Goal: Task Accomplishment & Management: Manage account settings

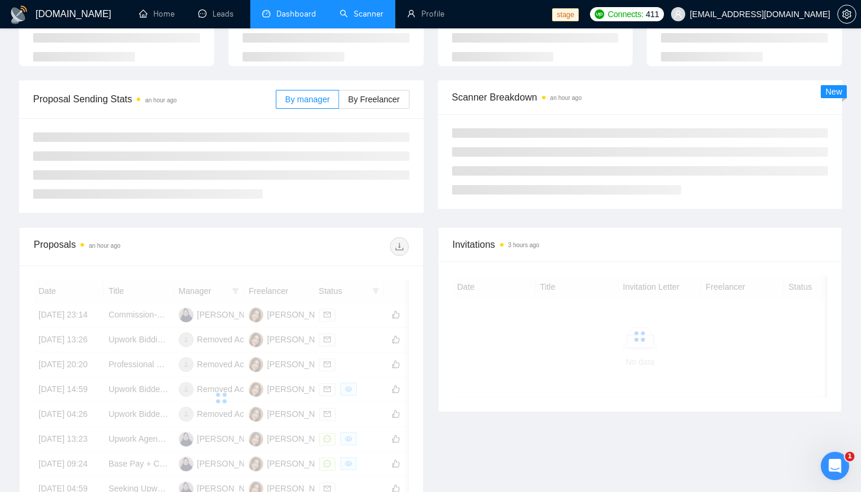
click at [370, 19] on link "Scanner" at bounding box center [362, 14] width 44 height 10
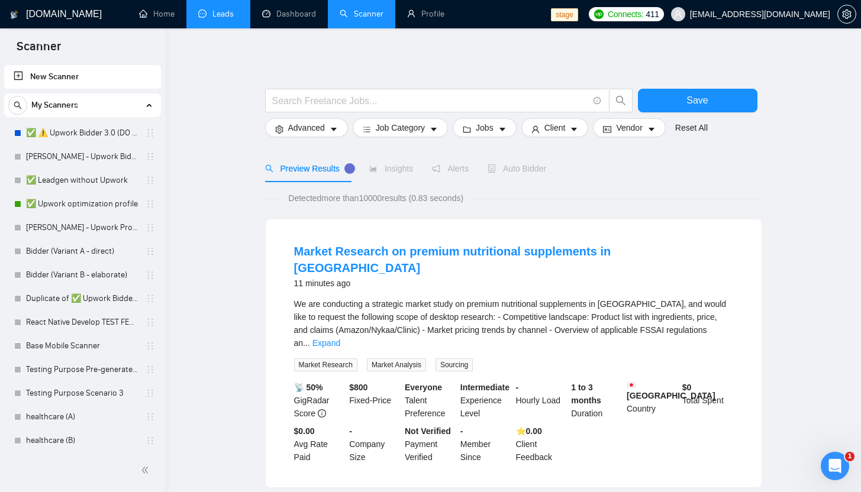
click at [220, 16] on link "Leads" at bounding box center [218, 14] width 40 height 10
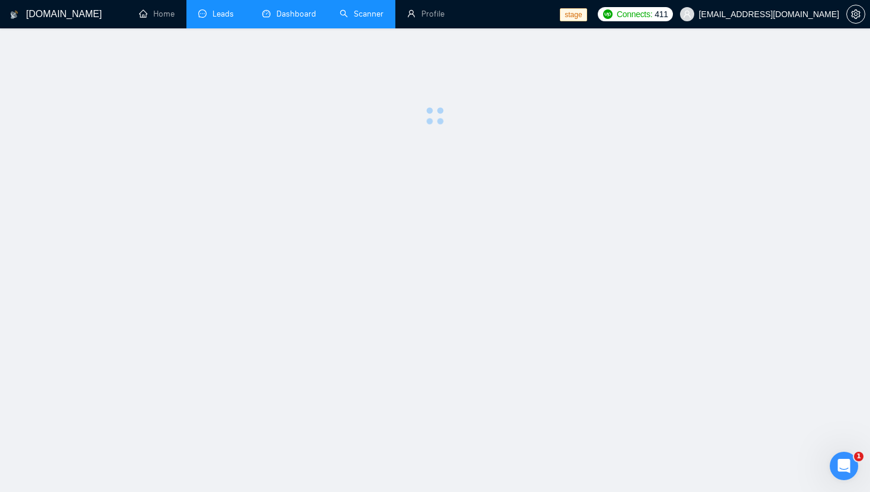
click at [273, 16] on link "Dashboard" at bounding box center [289, 14] width 54 height 10
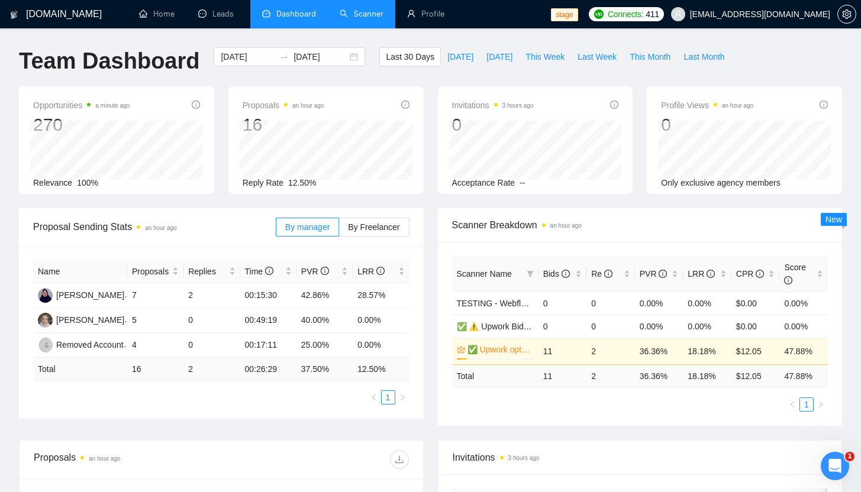
click at [734, 20] on span "[EMAIL_ADDRESS][DOMAIN_NAME]" at bounding box center [750, 14] width 173 height 38
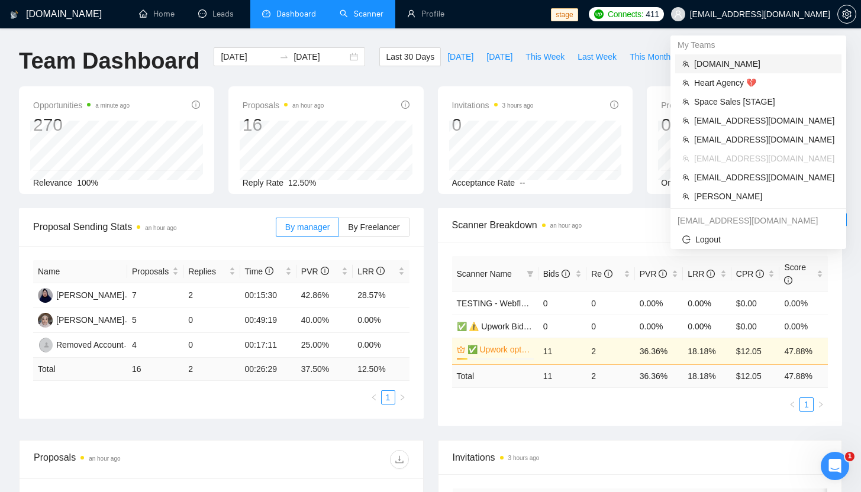
click at [703, 71] on li "[DOMAIN_NAME]" at bounding box center [758, 63] width 166 height 19
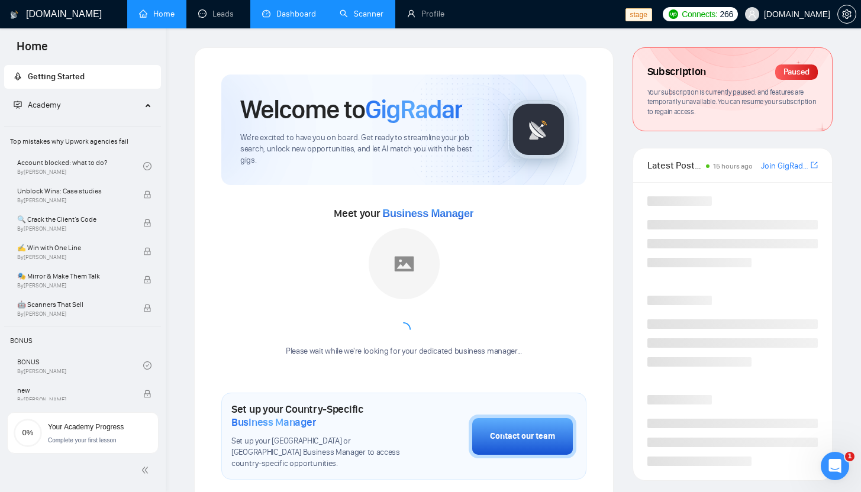
click at [272, 17] on link "Dashboard" at bounding box center [289, 14] width 54 height 10
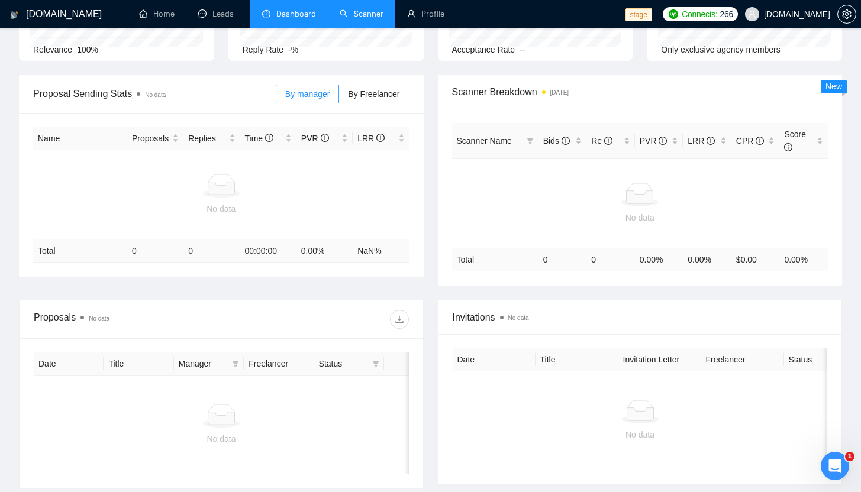
scroll to position [134, 0]
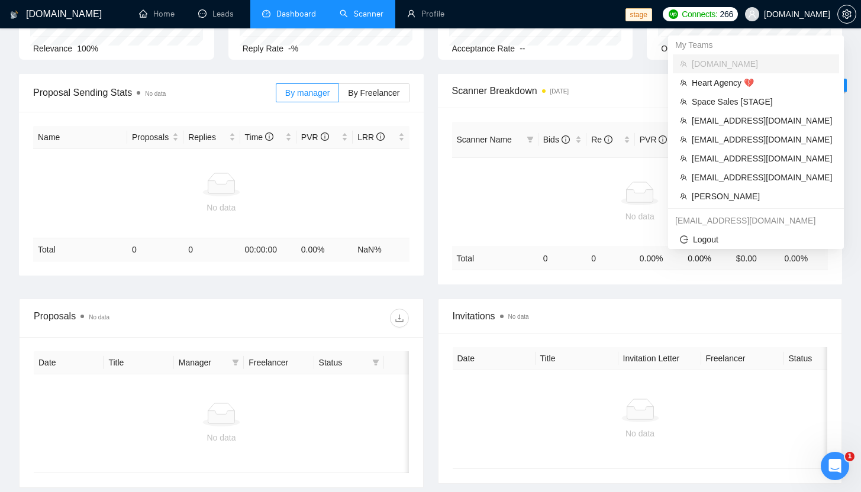
click at [759, 14] on span at bounding box center [752, 14] width 14 height 14
click at [721, 82] on span "Heart Agency 💔" at bounding box center [762, 82] width 140 height 13
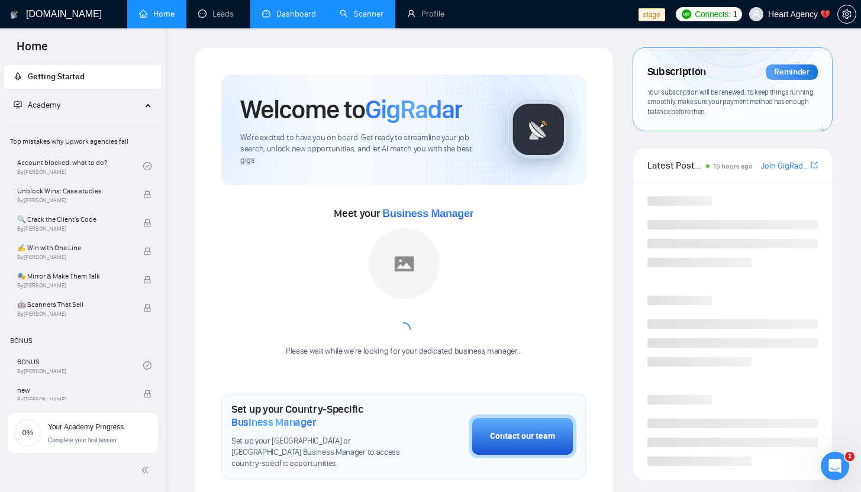
click at [275, 12] on link "Dashboard" at bounding box center [289, 14] width 54 height 10
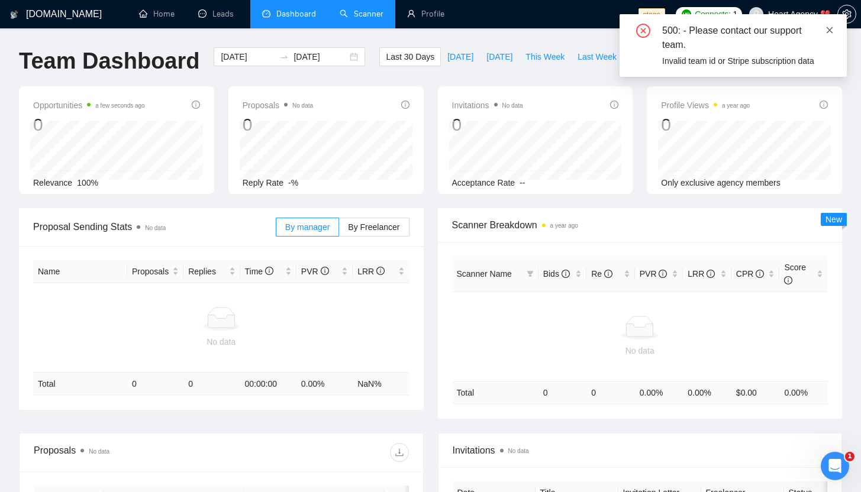
click at [827, 33] on icon "close" at bounding box center [829, 30] width 8 height 8
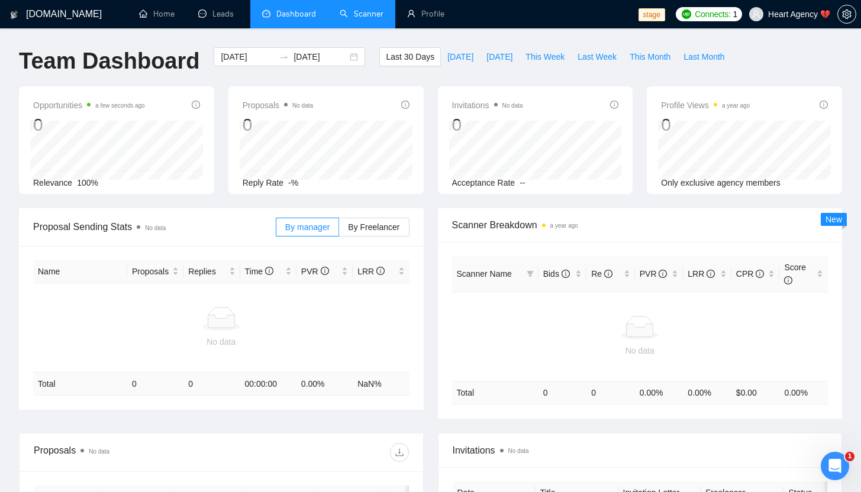
scroll to position [244, 0]
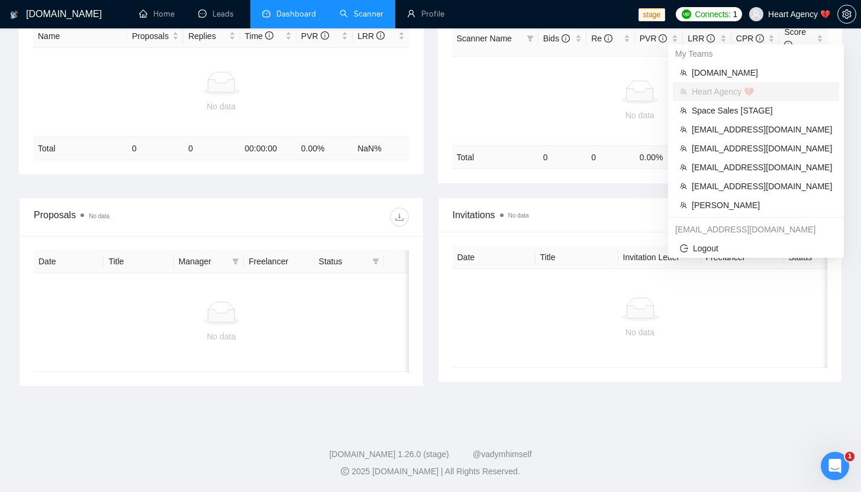
click at [798, 20] on span "Heart Agency 💔" at bounding box center [789, 14] width 95 height 38
click at [736, 104] on span "Space Sales [STAGE]" at bounding box center [762, 110] width 140 height 13
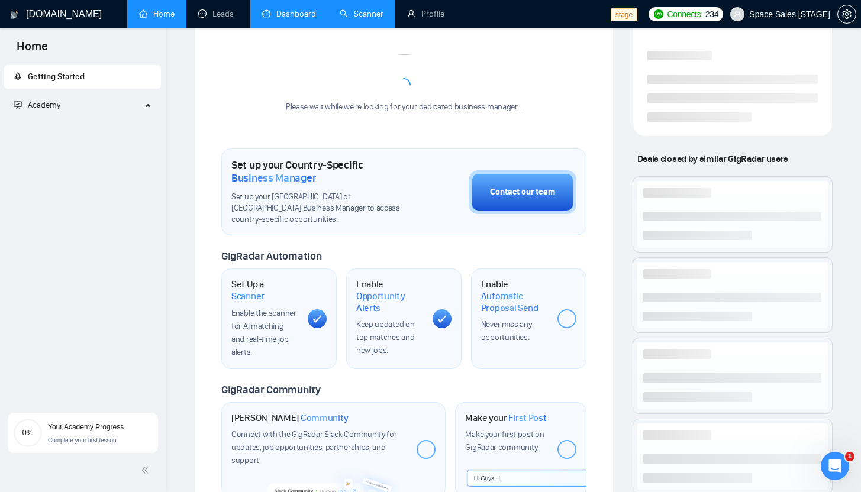
scroll to position [410, 0]
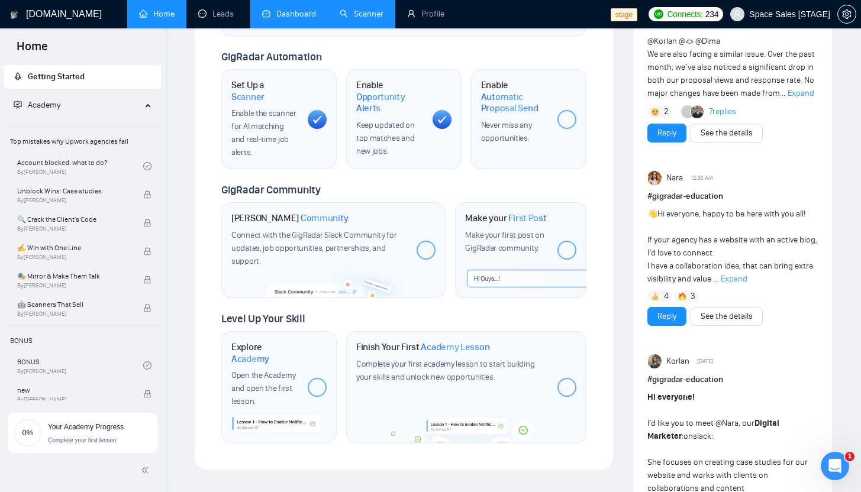
click at [269, 11] on link "Dashboard" at bounding box center [289, 14] width 54 height 10
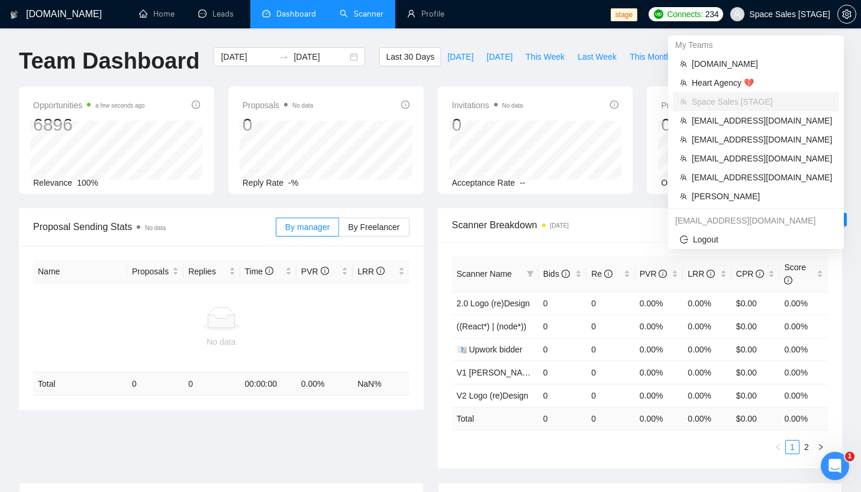
click at [760, 14] on span "Space Sales [STAGE]" at bounding box center [789, 14] width 81 height 0
click at [709, 127] on span "[EMAIL_ADDRESS][DOMAIN_NAME]" at bounding box center [762, 120] width 140 height 13
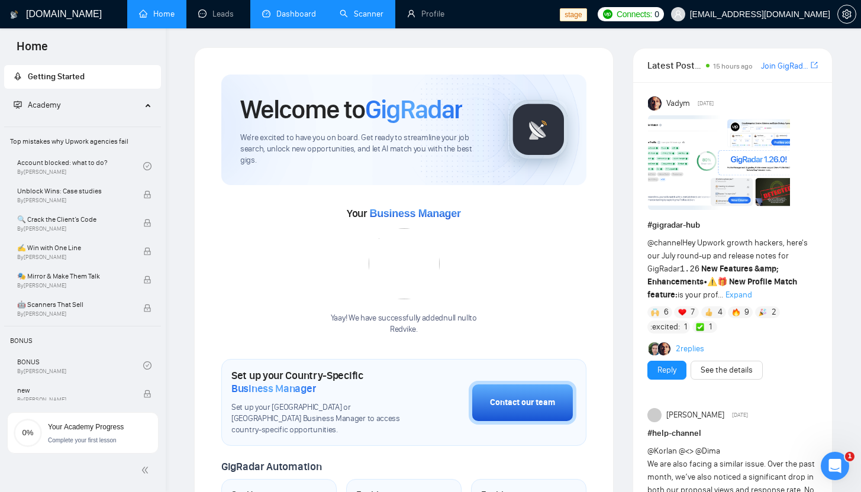
click at [274, 14] on link "Dashboard" at bounding box center [289, 14] width 54 height 10
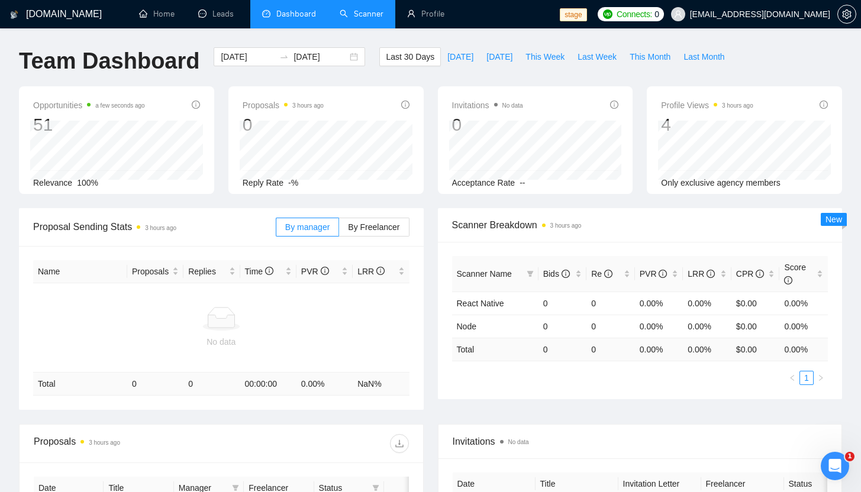
click at [742, 14] on span "[EMAIL_ADDRESS][DOMAIN_NAME]" at bounding box center [760, 14] width 140 height 0
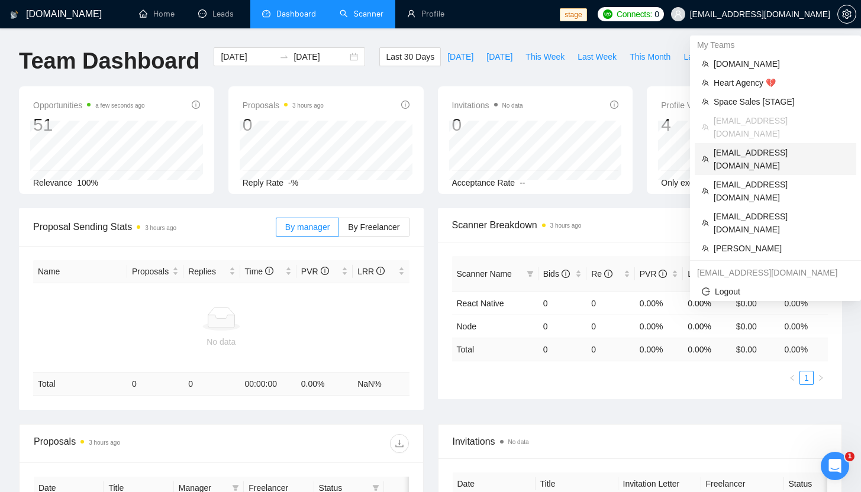
click at [724, 146] on span "[EMAIL_ADDRESS][DOMAIN_NAME]" at bounding box center [782, 159] width 136 height 26
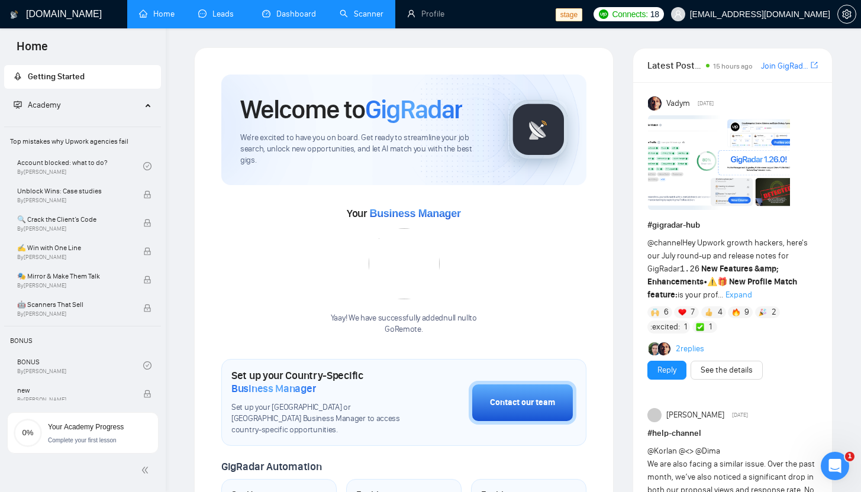
click at [224, 17] on link "Leads" at bounding box center [218, 14] width 40 height 10
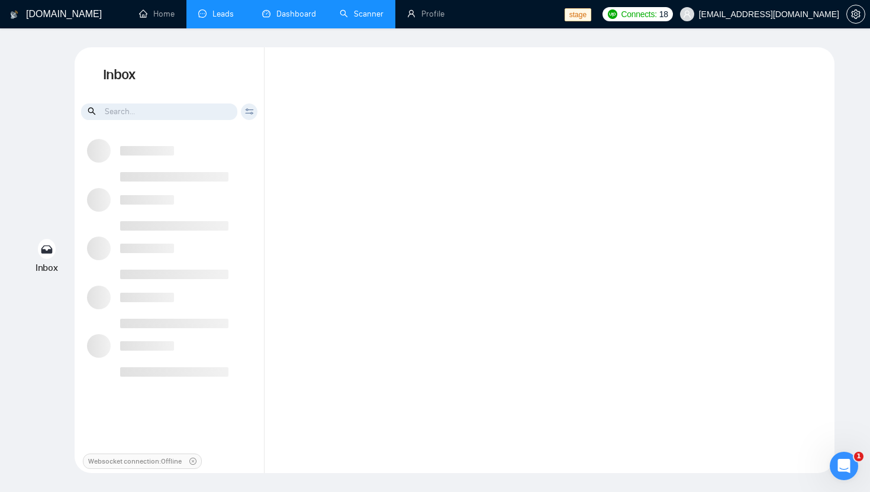
click at [267, 12] on link "Dashboard" at bounding box center [289, 14] width 54 height 10
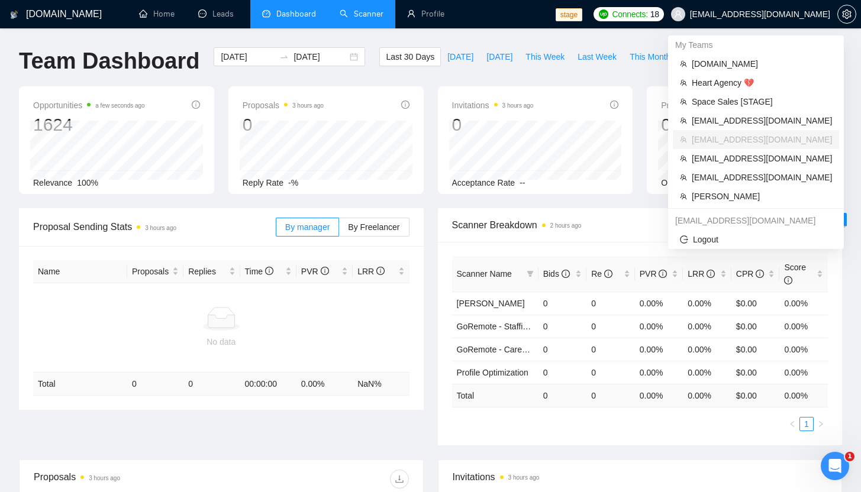
click at [776, 14] on span "[EMAIL_ADDRESS][DOMAIN_NAME]" at bounding box center [760, 14] width 140 height 0
click at [772, 14] on span "[EMAIL_ADDRESS][DOMAIN_NAME]" at bounding box center [760, 14] width 140 height 0
click at [725, 159] on span "[EMAIL_ADDRESS][DOMAIN_NAME]" at bounding box center [762, 158] width 140 height 13
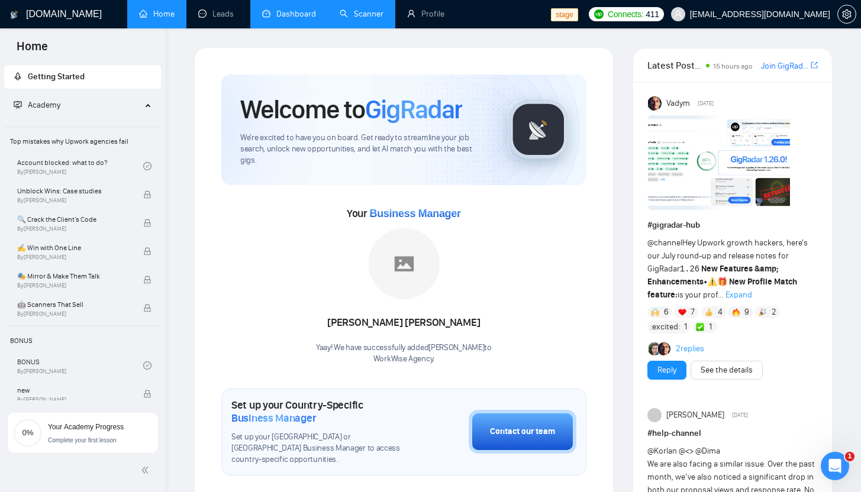
click at [268, 15] on link "Dashboard" at bounding box center [289, 14] width 54 height 10
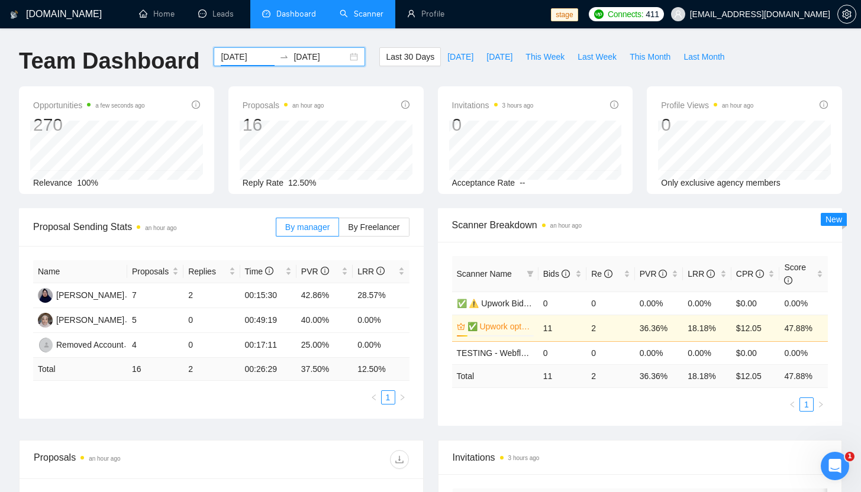
click at [232, 60] on input "[DATE]" at bounding box center [248, 56] width 54 height 13
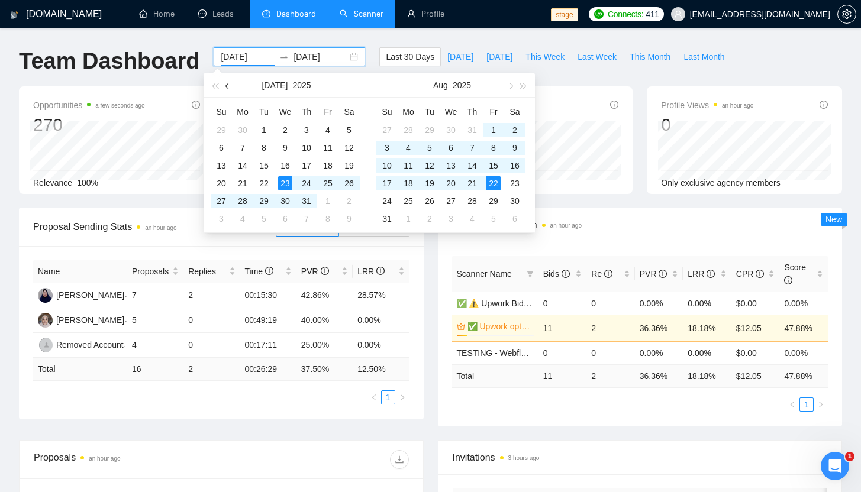
click at [224, 86] on button "button" at bounding box center [227, 85] width 13 height 24
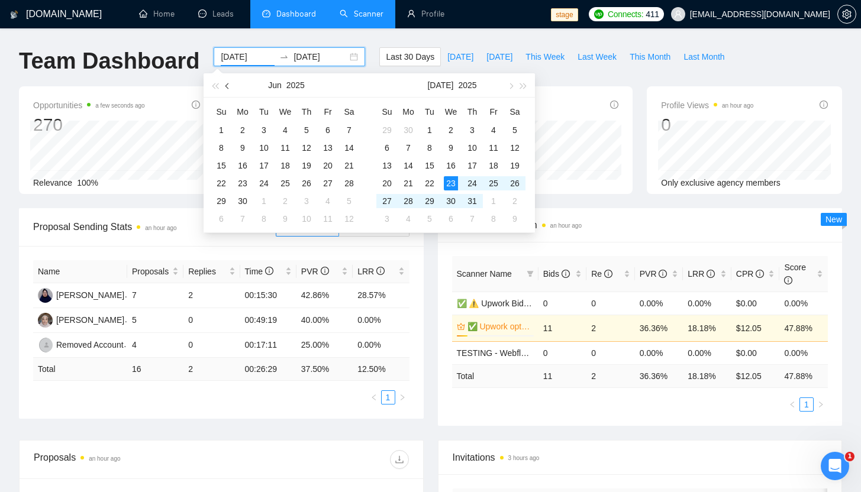
click at [224, 86] on button "button" at bounding box center [227, 85] width 13 height 24
type input "[DATE]"
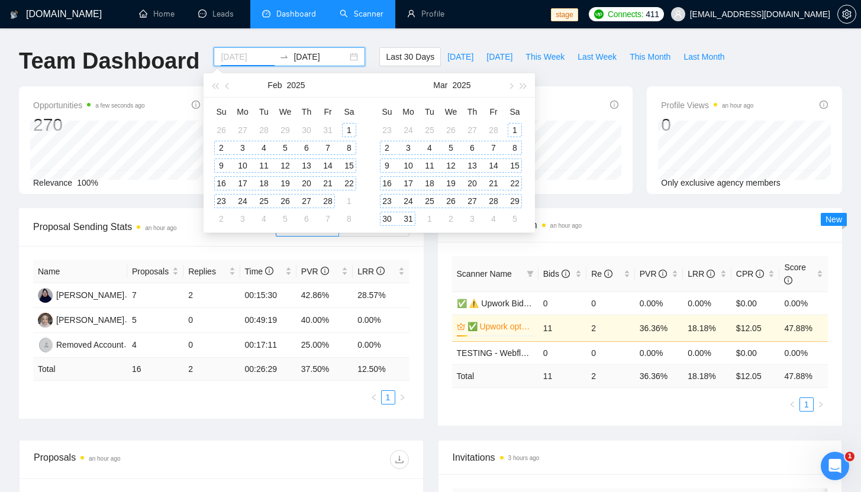
click at [346, 125] on div "1" at bounding box center [349, 130] width 14 height 14
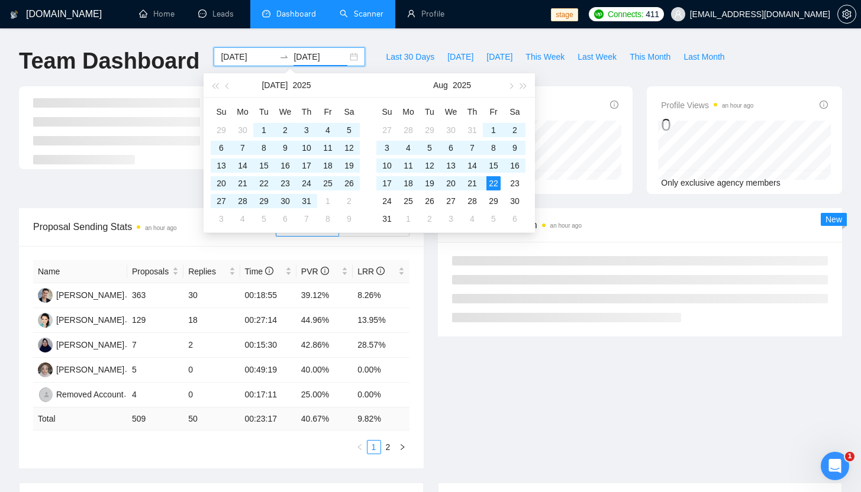
click at [440, 38] on div "[DOMAIN_NAME] Home Leads Dashboard Scanner Profile stage Connects: 411 [EMAIL_A…" at bounding box center [430, 475] width 861 height 951
